Goal: Information Seeking & Learning: Check status

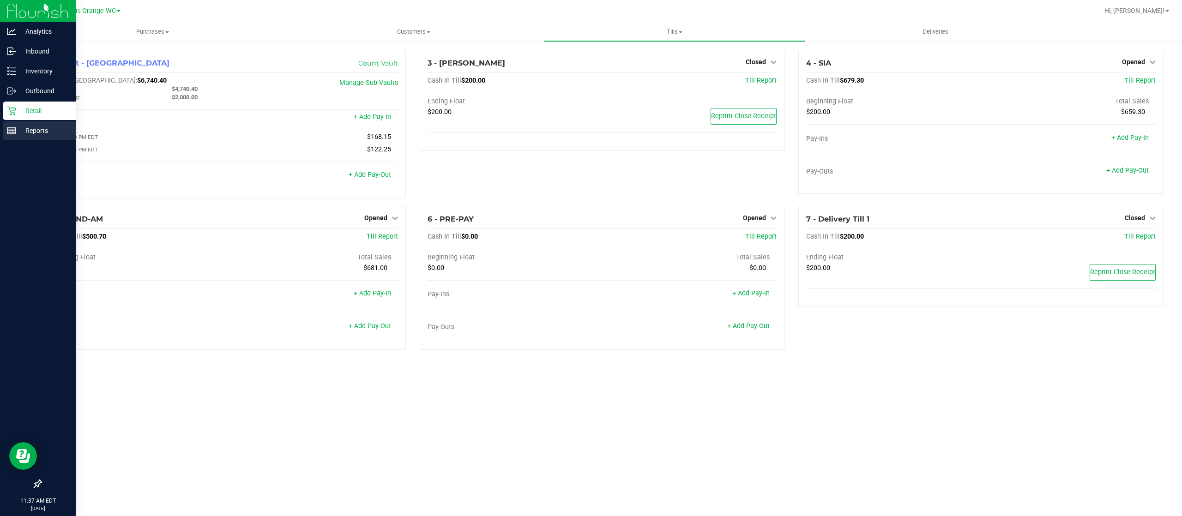
click at [29, 128] on p "Reports" at bounding box center [43, 130] width 55 height 11
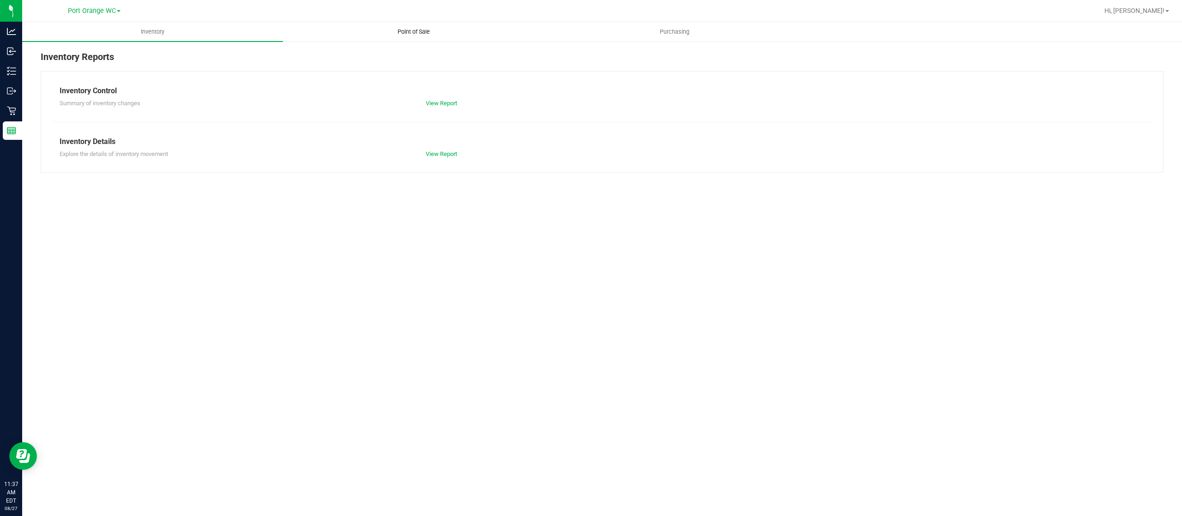
click at [408, 27] on uib-tab-heading "Point of Sale" at bounding box center [413, 32] width 260 height 18
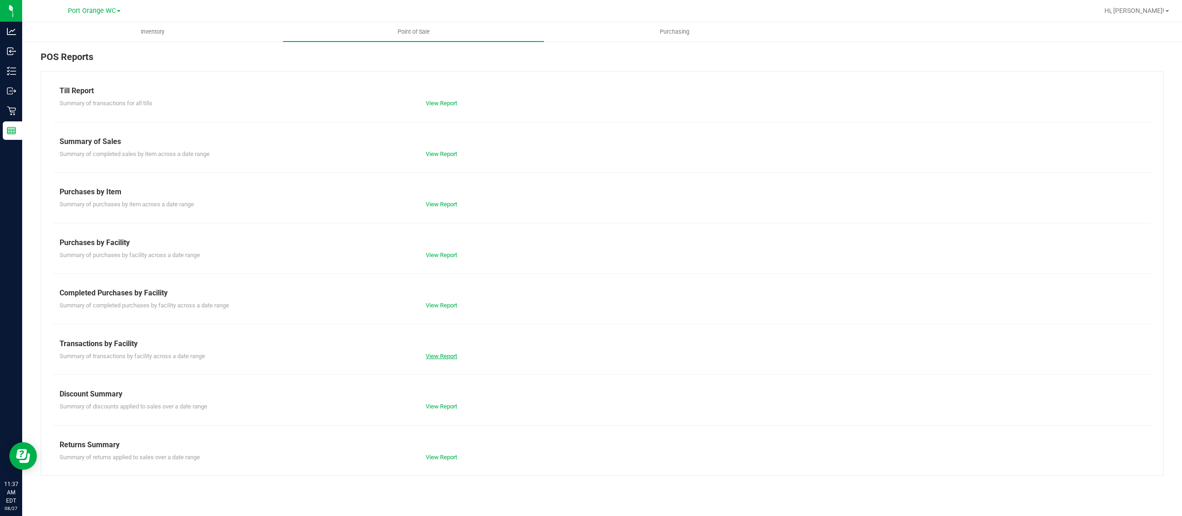
click at [438, 354] on link "View Report" at bounding box center [441, 356] width 31 height 7
